Goal: Task Accomplishment & Management: Use online tool/utility

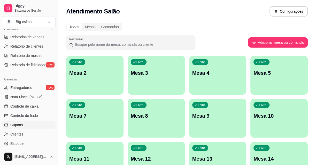
scroll to position [188, 0]
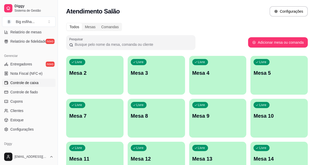
click at [34, 83] on span "Controle de caixa" at bounding box center [24, 82] width 28 height 5
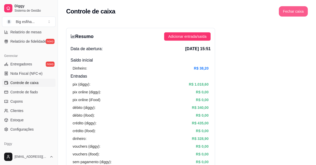
click at [294, 11] on button "Fechar caixa" at bounding box center [292, 11] width 29 height 10
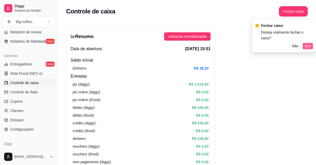
click at [309, 46] on span "Sim" at bounding box center [307, 46] width 6 height 6
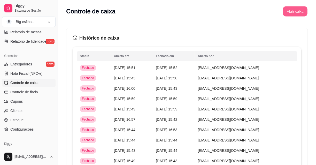
click at [295, 13] on button "Abrir caixa" at bounding box center [294, 11] width 25 height 10
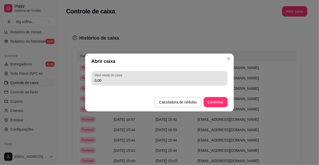
click at [143, 79] on input "0,00" at bounding box center [159, 80] width 130 height 5
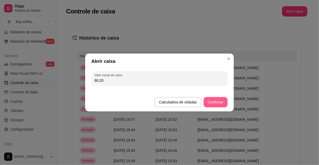
type input "60,20"
click at [220, 101] on button "Confirmar" at bounding box center [216, 102] width 24 height 10
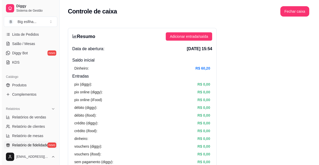
scroll to position [70, 0]
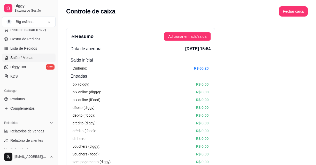
click at [29, 59] on span "Salão / Mesas" at bounding box center [21, 57] width 23 height 5
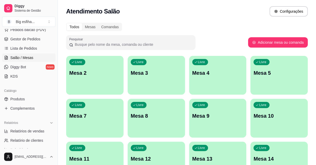
click at [98, 68] on div "Livre Mesa 2" at bounding box center [94, 72] width 57 height 33
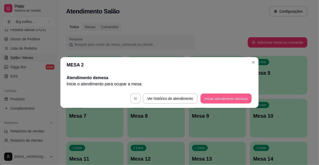
click at [230, 98] on button "Iniciar atendimento de mesa" at bounding box center [225, 98] width 51 height 10
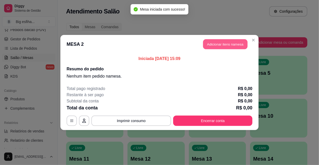
click at [229, 44] on button "Adicionar itens na mesa" at bounding box center [225, 44] width 44 height 10
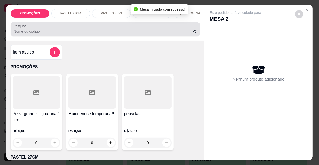
click at [169, 33] on input "Pesquisa" at bounding box center [103, 31] width 179 height 5
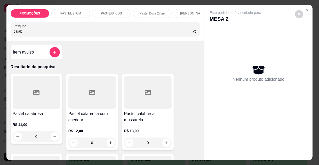
scroll to position [47, 0]
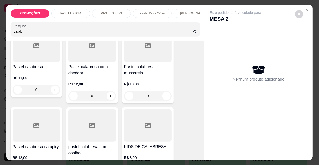
type input "calab"
click at [144, 59] on div at bounding box center [147, 45] width 47 height 32
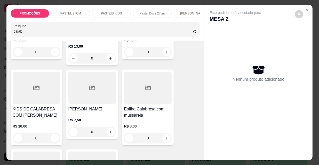
scroll to position [141, 0]
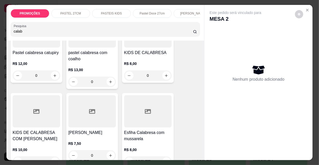
click at [92, 47] on div at bounding box center [91, 31] width 47 height 32
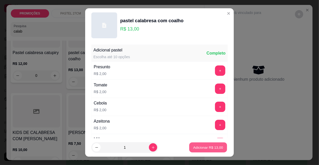
click at [213, 148] on p "Adicionar R$ 13,00" at bounding box center [208, 146] width 30 height 5
type input "1"
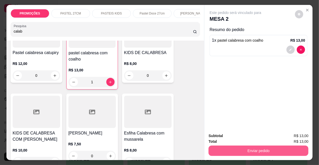
click at [244, 146] on button "Enviar pedido" at bounding box center [258, 150] width 100 height 10
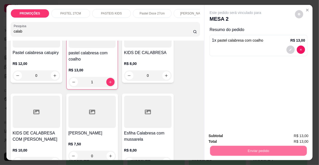
click at [234, 132] on button "Não registrar e enviar pedido" at bounding box center [242, 136] width 54 height 10
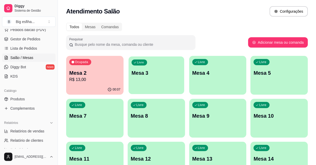
click at [173, 74] on p "Mesa 3" at bounding box center [156, 72] width 50 height 7
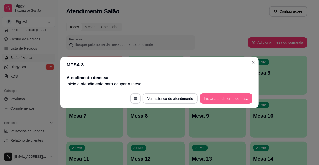
click at [224, 97] on button "Iniciar atendimento de mesa" at bounding box center [226, 98] width 53 height 10
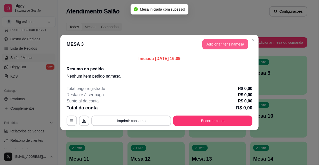
click at [227, 44] on button "Adicionar itens na mesa" at bounding box center [225, 44] width 46 height 10
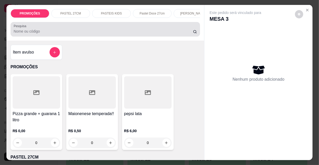
click at [123, 34] on input "Pesquisa" at bounding box center [103, 31] width 179 height 5
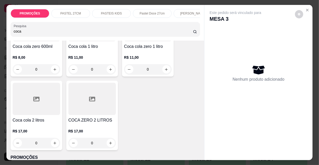
type input "coca"
click at [43, 103] on div at bounding box center [36, 99] width 47 height 32
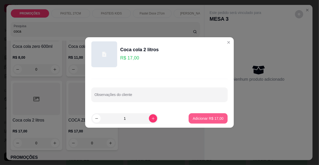
click at [220, 117] on button "Adicionar R$ 17,00" at bounding box center [208, 118] width 39 height 10
click at [220, 117] on div "Este pedido será vinculado para MESA 3 Nenhum produto adicionado" at bounding box center [258, 78] width 108 height 147
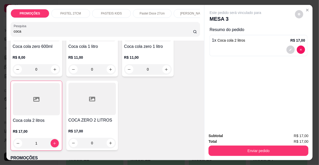
type input "1"
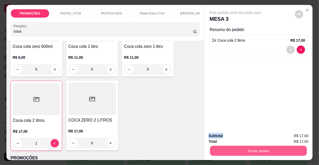
click at [228, 147] on button "Enviar pedido" at bounding box center [258, 150] width 97 height 10
click at [255, 151] on button "Enviar pedido" at bounding box center [258, 150] width 97 height 10
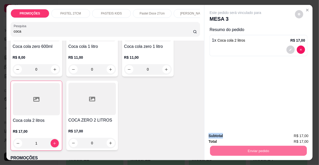
click at [249, 133] on button "Não registrar e enviar pedido" at bounding box center [242, 136] width 52 height 10
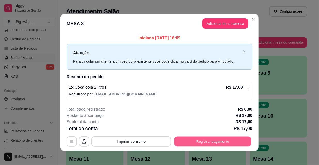
click at [221, 141] on button "Registrar pagamento" at bounding box center [212, 141] width 77 height 10
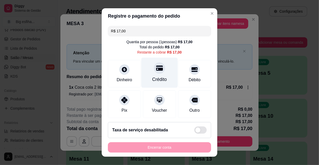
click at [157, 77] on div "Crédito" at bounding box center [159, 79] width 15 height 7
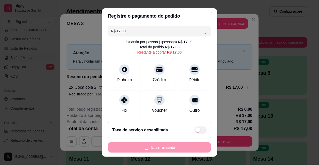
type input "R$ 0,00"
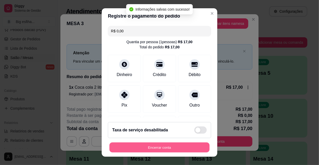
click at [176, 149] on button "Encerrar conta" at bounding box center [159, 147] width 100 height 10
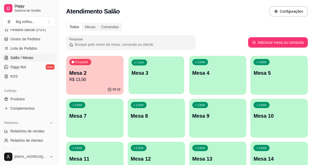
click at [138, 83] on div "Livre Mesa 3" at bounding box center [155, 71] width 55 height 31
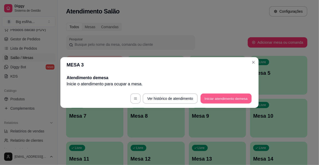
click at [225, 102] on button "Iniciar atendimento de mesa" at bounding box center [225, 98] width 51 height 10
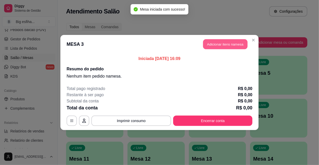
click at [227, 41] on button "Adicionar itens na mesa" at bounding box center [225, 44] width 44 height 10
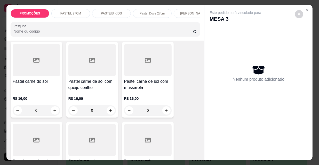
scroll to position [657, 0]
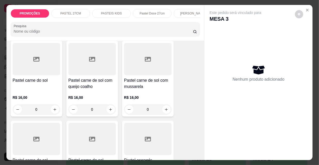
click at [128, 95] on p "R$ 16,00" at bounding box center [147, 97] width 47 height 5
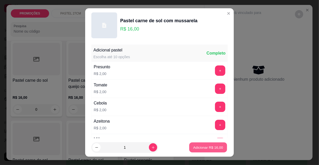
click at [208, 145] on p "Adicionar R$ 16,00" at bounding box center [208, 146] width 30 height 5
type input "1"
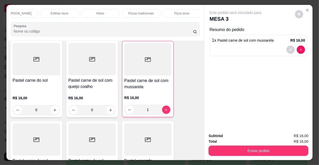
scroll to position [0, 293]
click at [136, 13] on p "Refrigerante" at bounding box center [144, 13] width 17 height 4
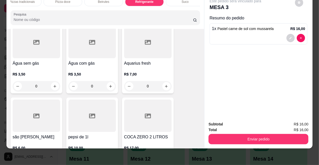
scroll to position [4907, 0]
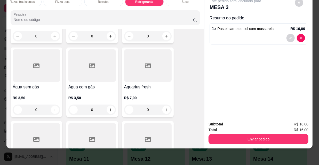
type input "1"
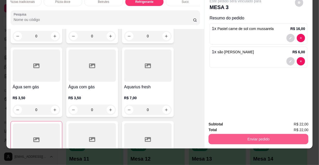
click at [245, 137] on button "Enviar pedido" at bounding box center [258, 139] width 100 height 10
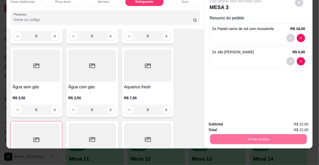
click at [240, 123] on button "Não registrar e enviar pedido" at bounding box center [242, 123] width 54 height 10
